Goal: Find specific page/section: Find specific page/section

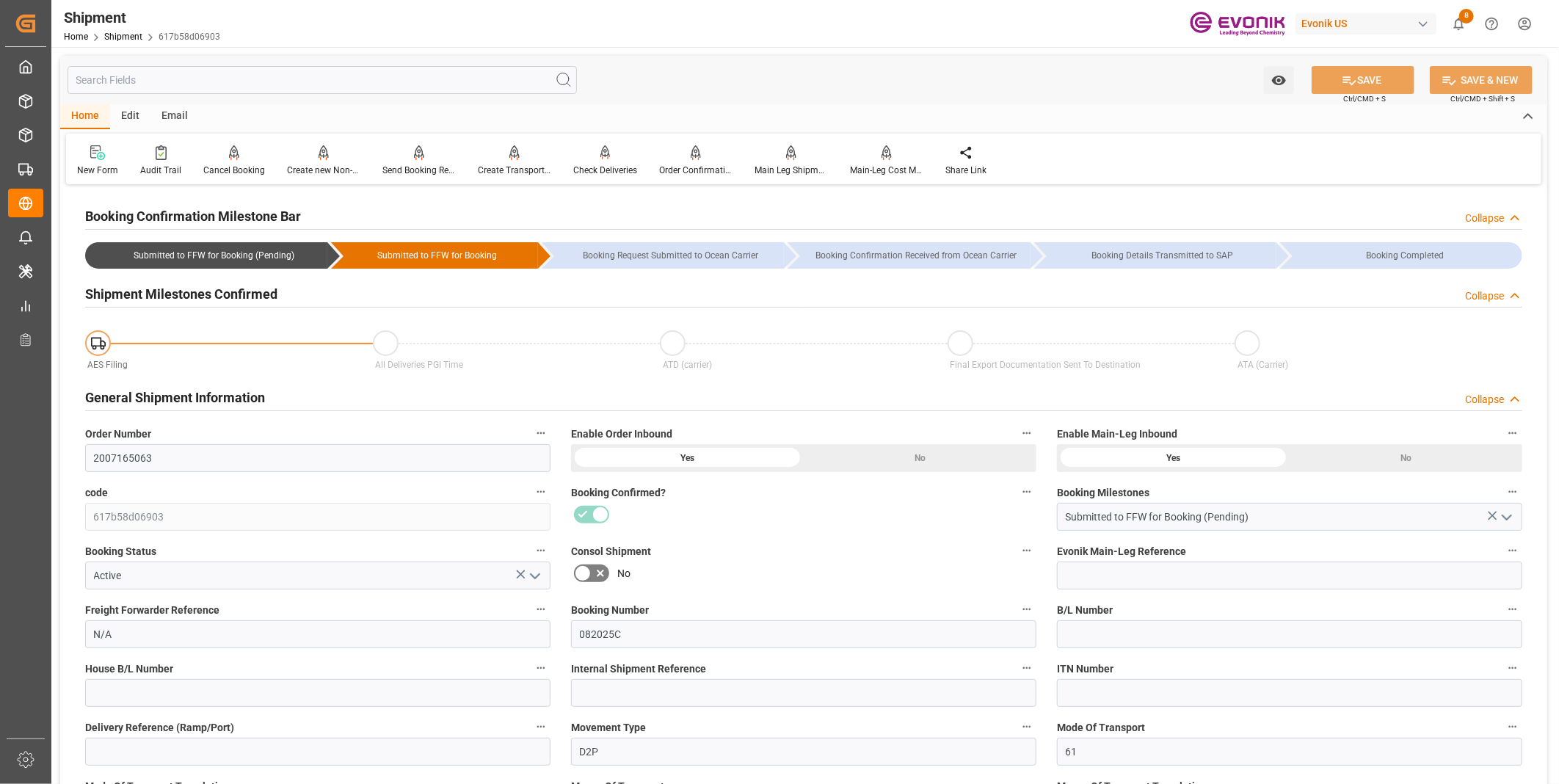
scroll to position [83, 0]
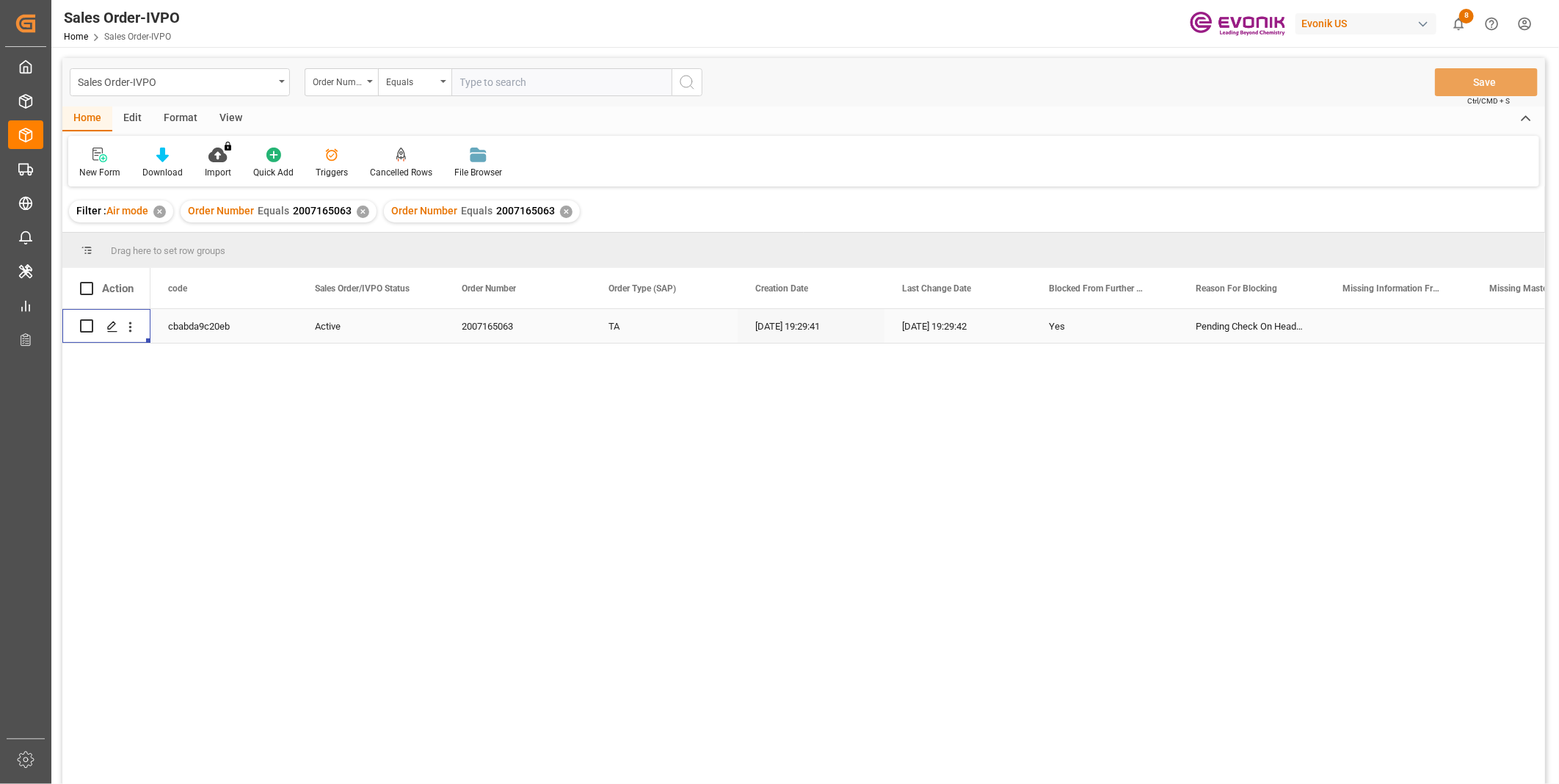
click at [553, 75] on input "text" at bounding box center [561, 82] width 220 height 28
paste input "2007165063"
type input "2007165063"
click at [678, 88] on icon "search button" at bounding box center [686, 82] width 17 height 17
click at [561, 208] on div "✕" at bounding box center [567, 212] width 13 height 13
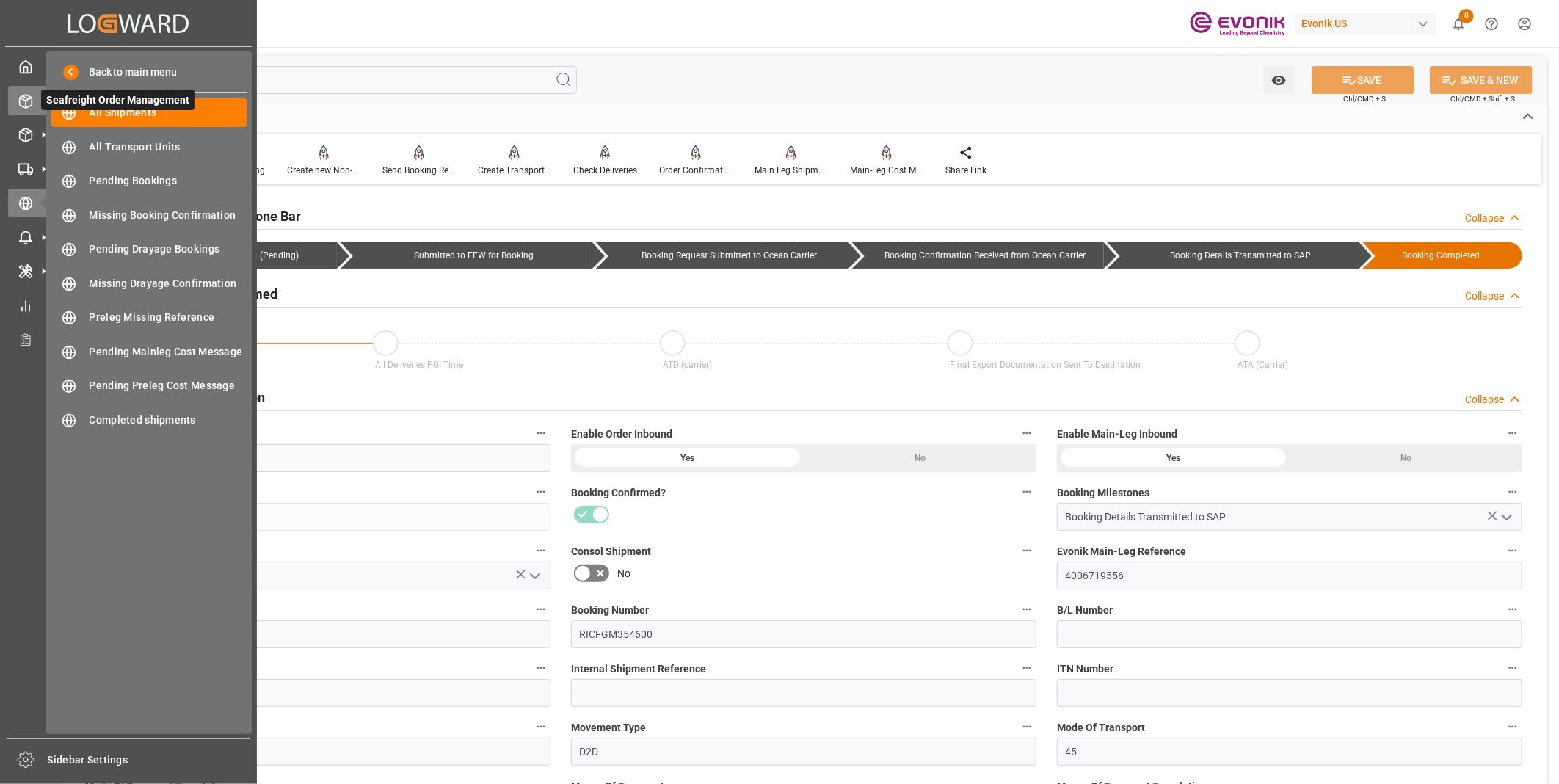
click at [20, 107] on icon at bounding box center [26, 101] width 15 height 15
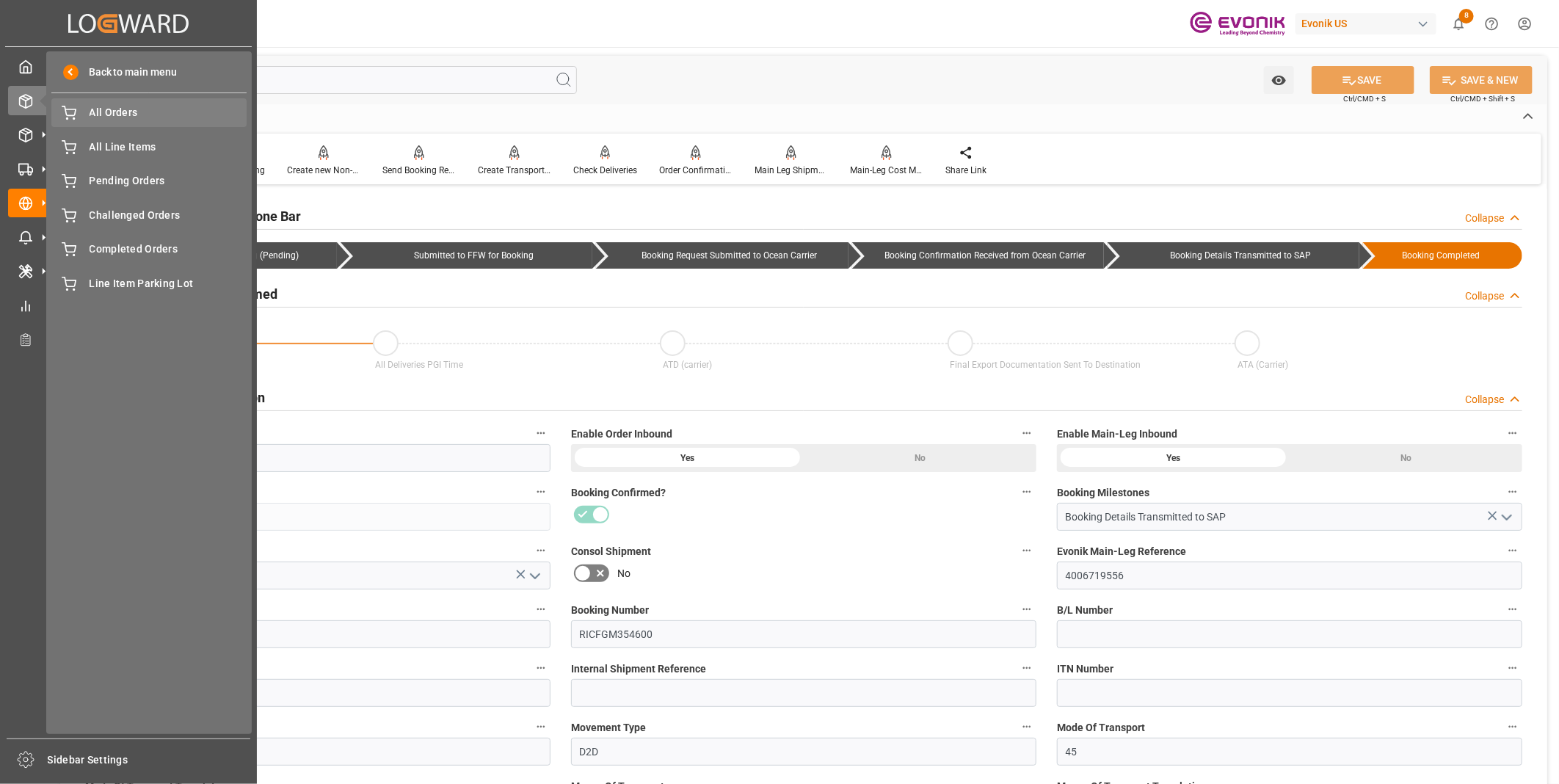
click at [114, 104] on div "All Orders All Orders" at bounding box center [149, 112] width 195 height 28
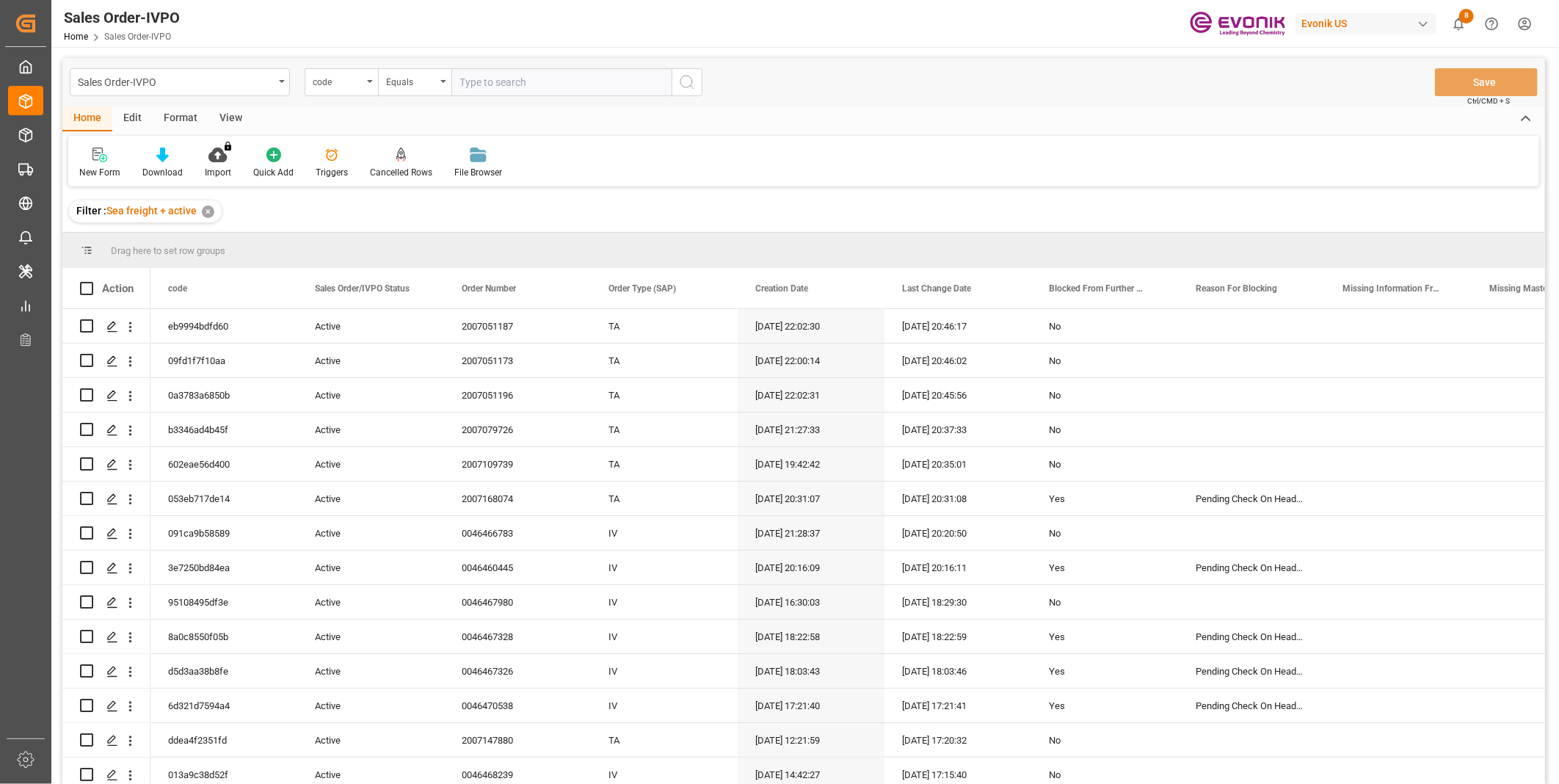
click at [348, 83] on div "code" at bounding box center [337, 80] width 50 height 17
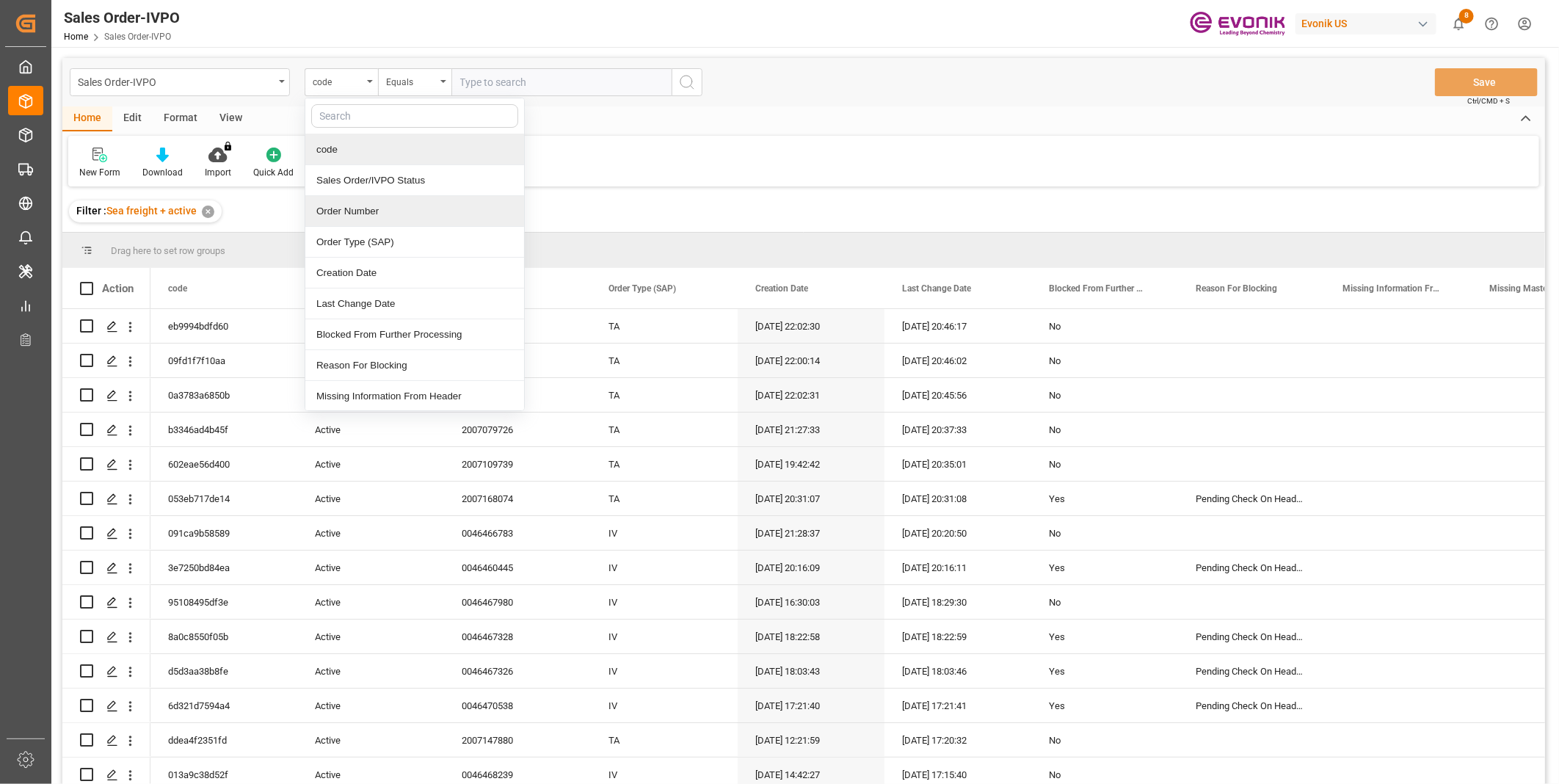
click at [363, 209] on div "Order Number" at bounding box center [415, 212] width 218 height 31
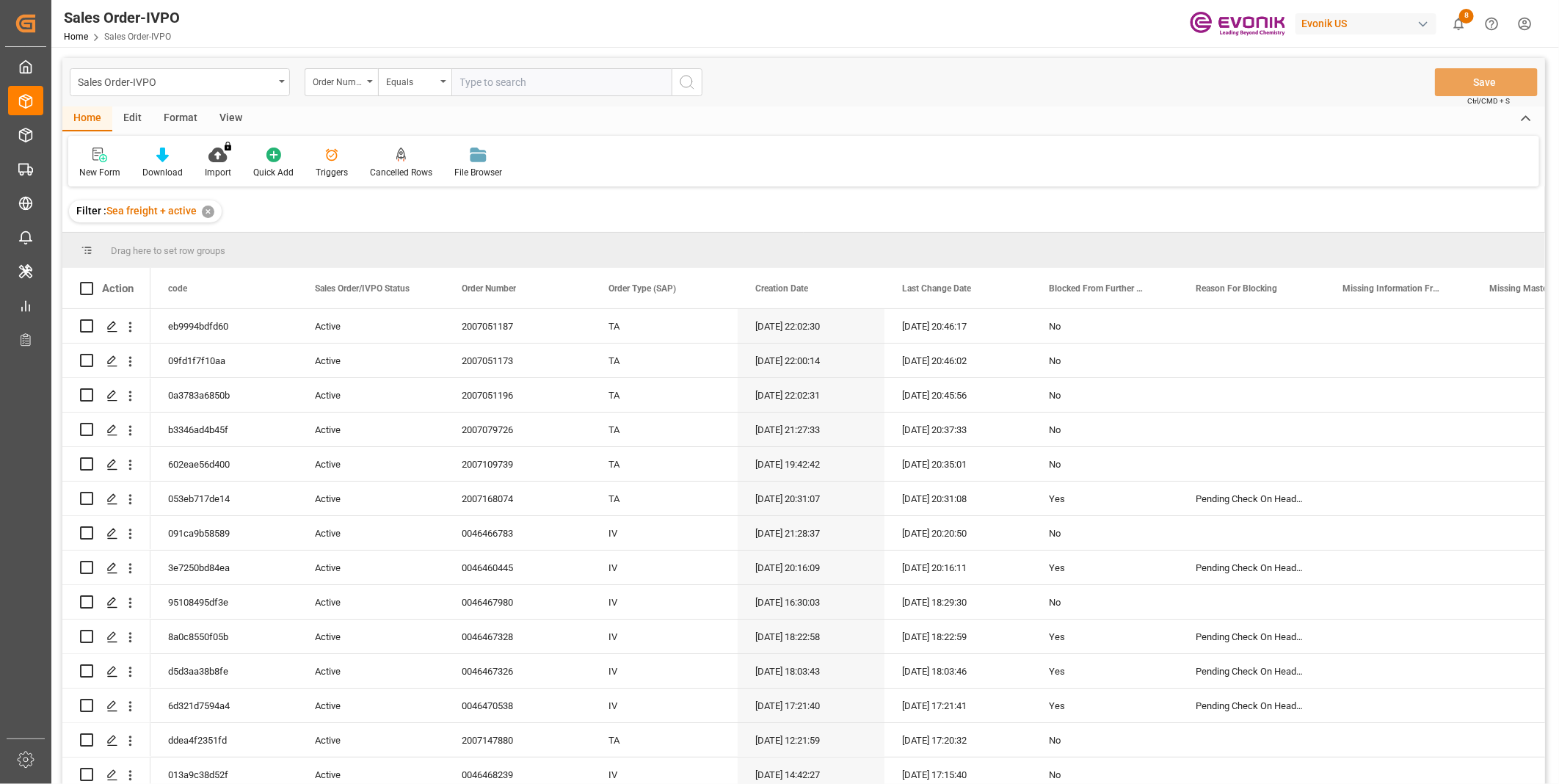
click at [504, 83] on input "text" at bounding box center [561, 82] width 220 height 28
paste input "46465543"
type input "0046465543"
